Goal: Transaction & Acquisition: Purchase product/service

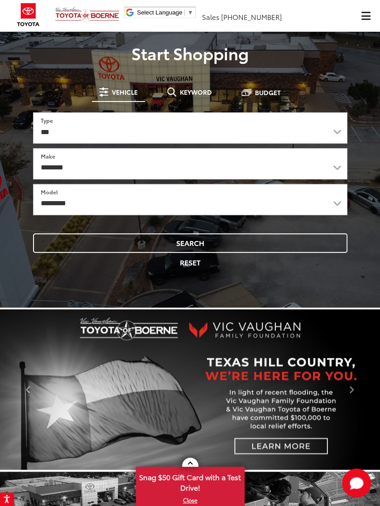
click at [369, 19] on span "Click to show site navigation" at bounding box center [365, 16] width 9 height 8
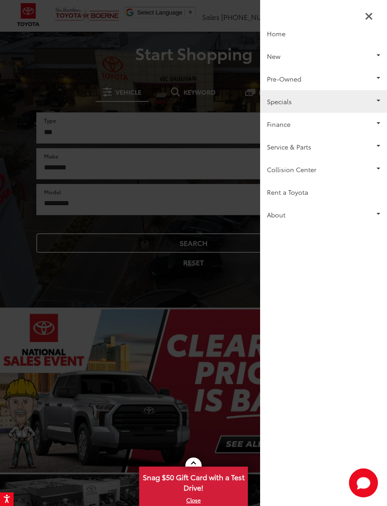
click at [358, 101] on link "Specials" at bounding box center [323, 101] width 127 height 23
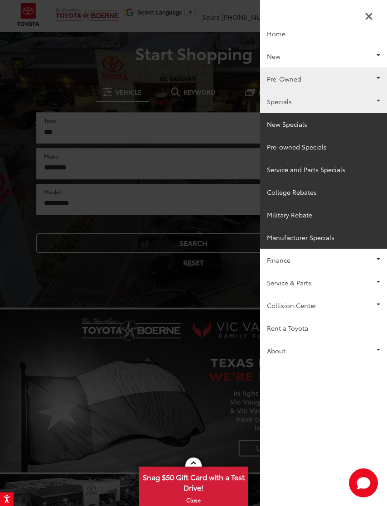
click at [342, 87] on link "Pre-Owned" at bounding box center [323, 78] width 127 height 23
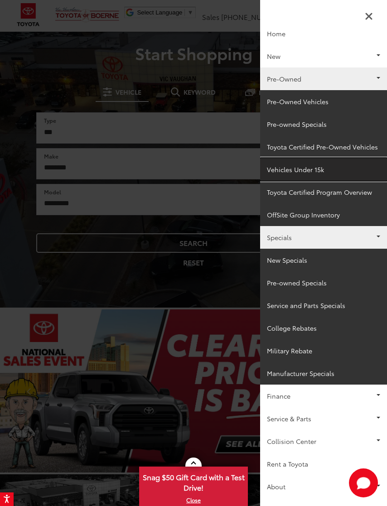
click at [316, 169] on link "Vehicles Under 15k" at bounding box center [323, 169] width 127 height 23
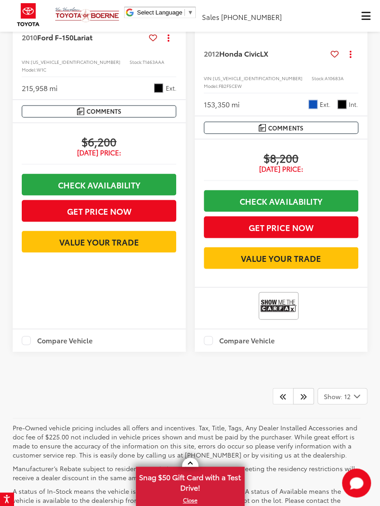
scroll to position [2749, 0]
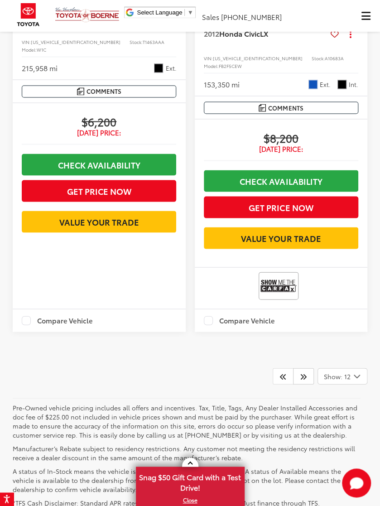
click at [353, 370] on icon "Select number of vehicles per page" at bounding box center [356, 375] width 11 height 11
click at [351, 436] on button "Show: 96" at bounding box center [342, 444] width 49 height 16
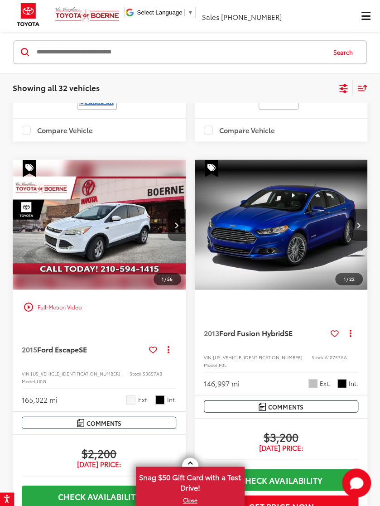
scroll to position [462, 0]
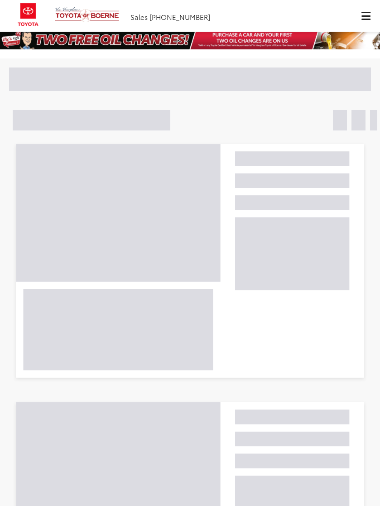
scroll to position [462, 0]
